Goal: Check status: Check status

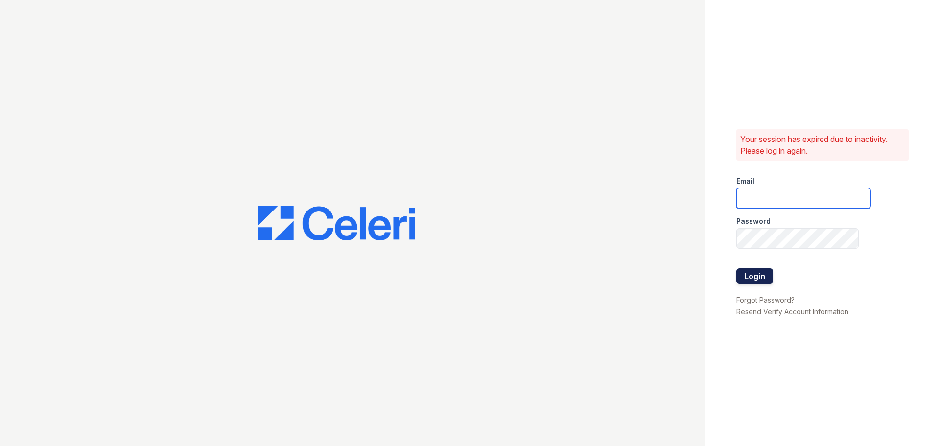
type input "[EMAIL_ADDRESS][DOMAIN_NAME]"
click at [762, 271] on button "Login" at bounding box center [754, 276] width 37 height 16
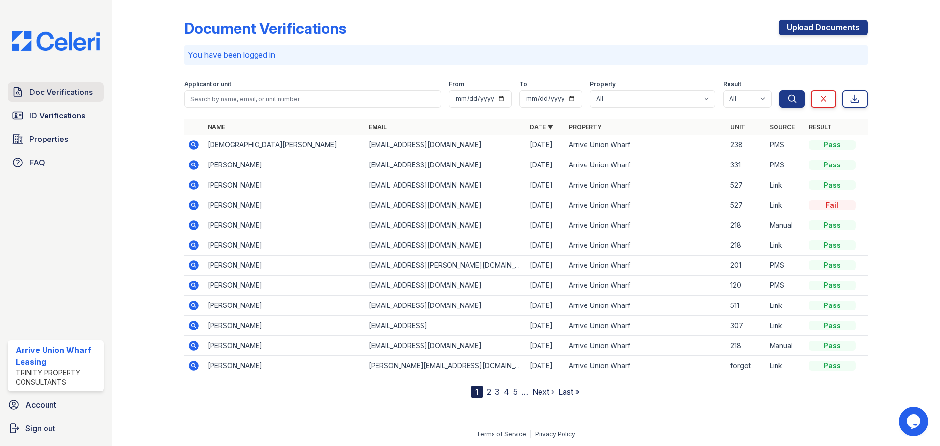
click at [80, 93] on span "Doc Verifications" at bounding box center [60, 92] width 63 height 12
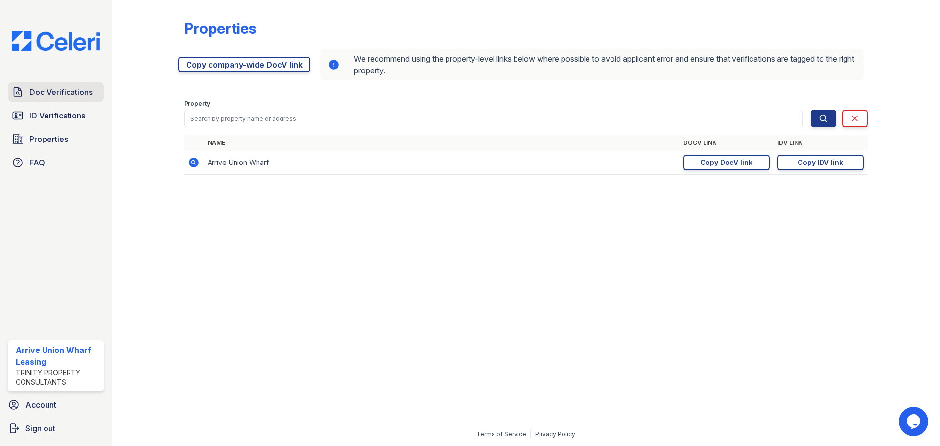
click at [88, 102] on link "Doc Verifications" at bounding box center [56, 92] width 96 height 20
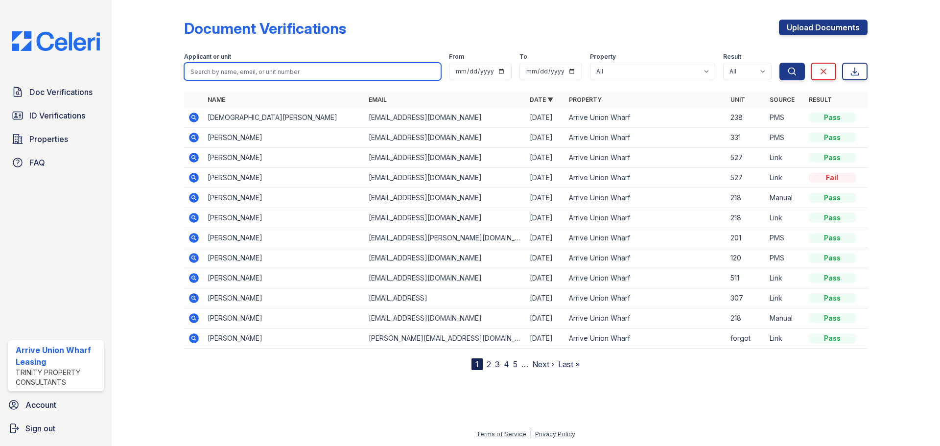
click at [268, 69] on input "search" at bounding box center [312, 72] width 257 height 18
type input "347"
click at [779, 63] on button "Search" at bounding box center [791, 72] width 25 height 18
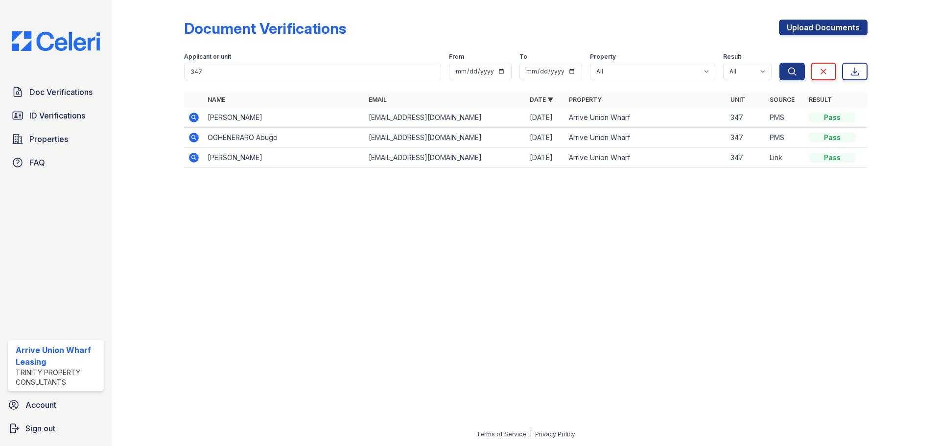
click at [196, 116] on icon at bounding box center [194, 118] width 10 height 10
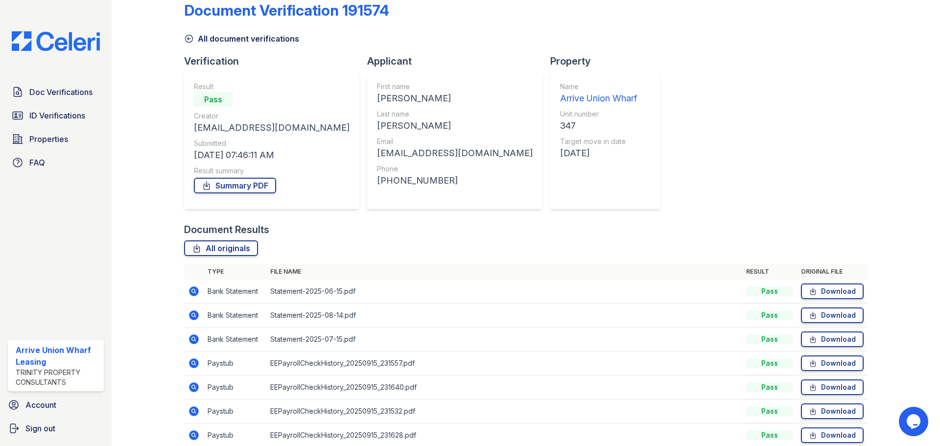
scroll to position [49, 0]
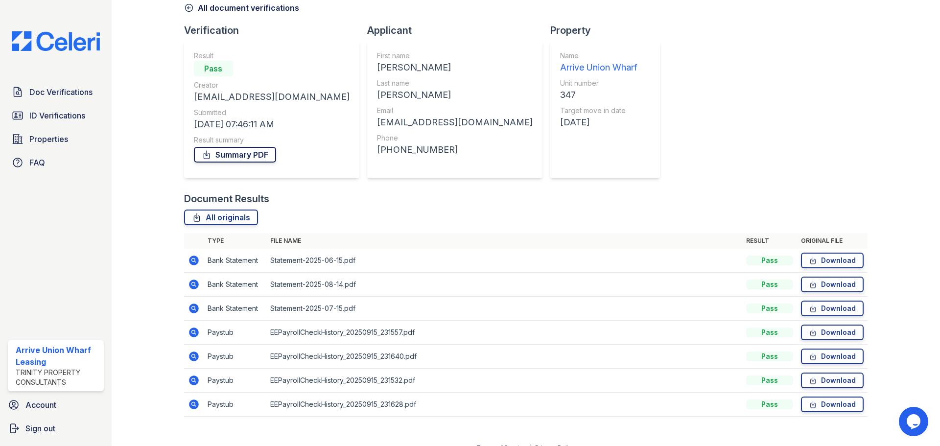
click at [248, 156] on link "Summary PDF" at bounding box center [235, 155] width 82 height 16
click at [56, 115] on span "ID Verifications" at bounding box center [57, 116] width 56 height 12
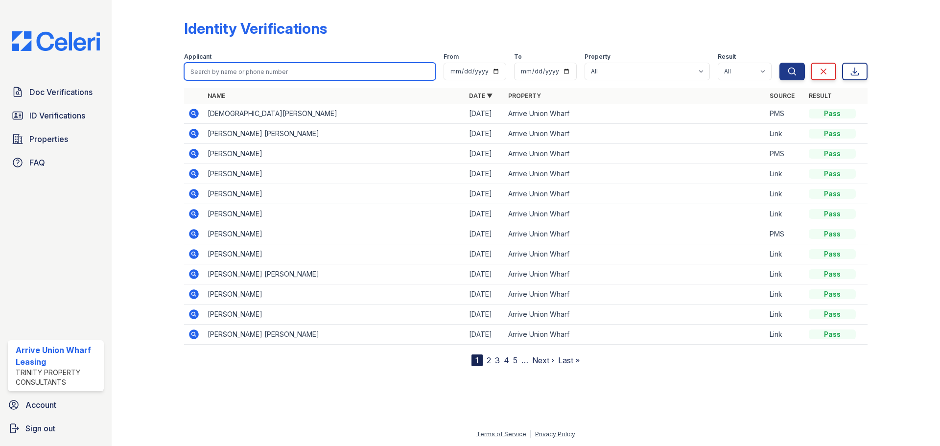
click at [230, 69] on input "search" at bounding box center [310, 72] width 252 height 18
type input "anthony"
click at [779, 63] on button "Search" at bounding box center [791, 72] width 25 height 18
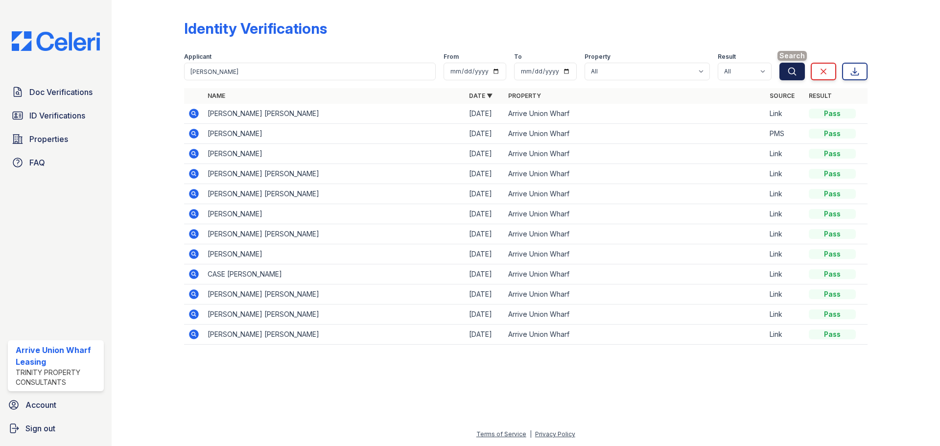
click at [794, 70] on icon "submit" at bounding box center [791, 71] width 7 height 7
click at [198, 132] on icon at bounding box center [194, 134] width 10 height 10
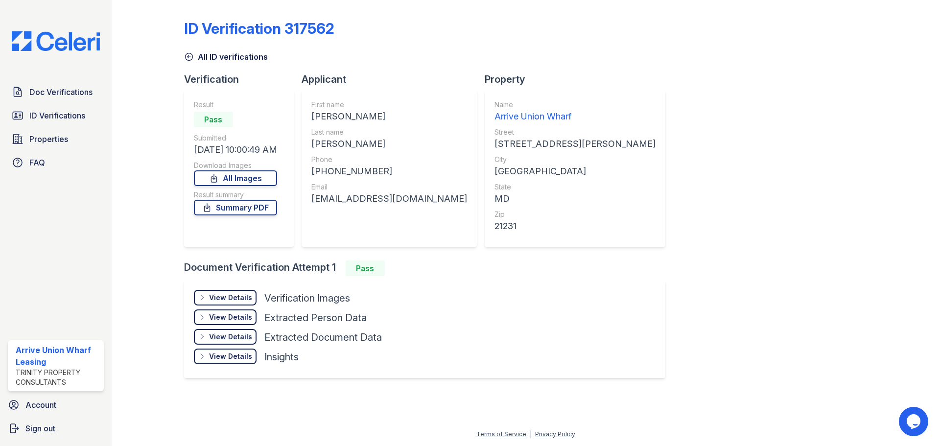
click at [229, 294] on div "View Details" at bounding box center [230, 298] width 43 height 10
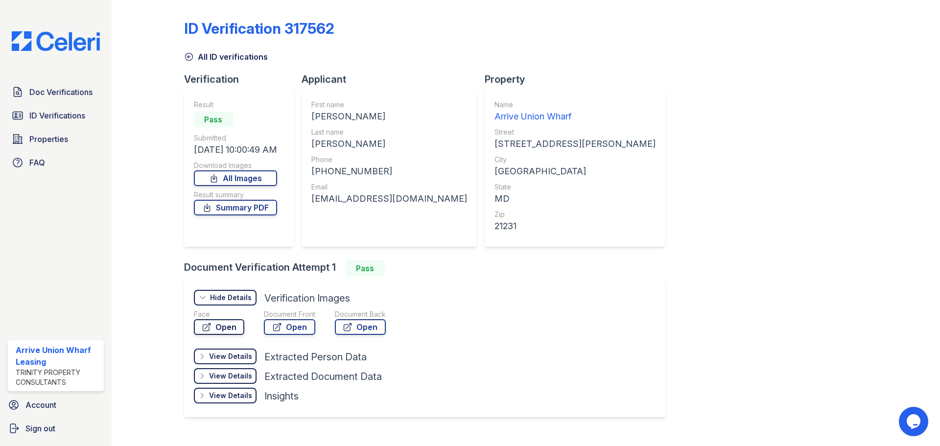
click at [223, 328] on link "Open" at bounding box center [219, 327] width 50 height 16
click at [230, 205] on link "Summary PDF" at bounding box center [235, 208] width 83 height 16
